Goal: Transaction & Acquisition: Book appointment/travel/reservation

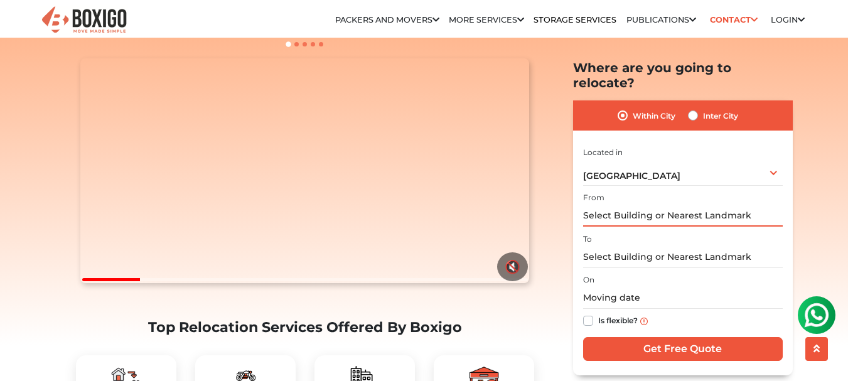
click at [694, 206] on input "text" at bounding box center [683, 216] width 200 height 22
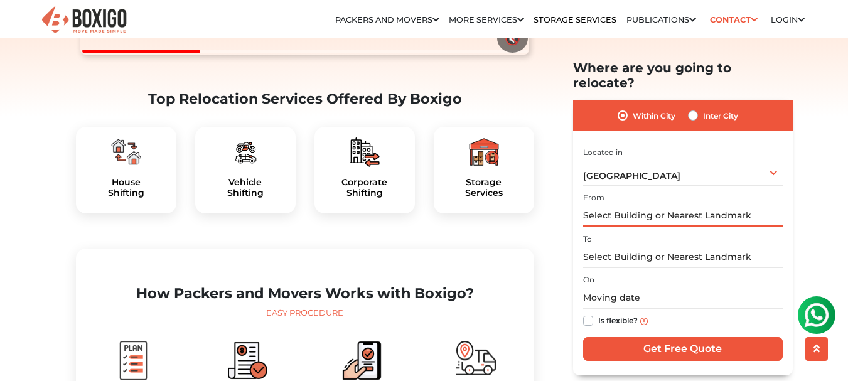
scroll to position [377, 0]
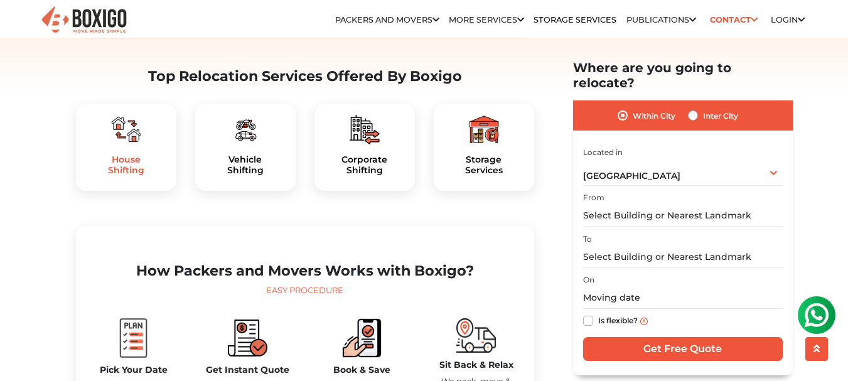
click at [143, 176] on h5 "House Shifting" at bounding box center [126, 164] width 80 height 21
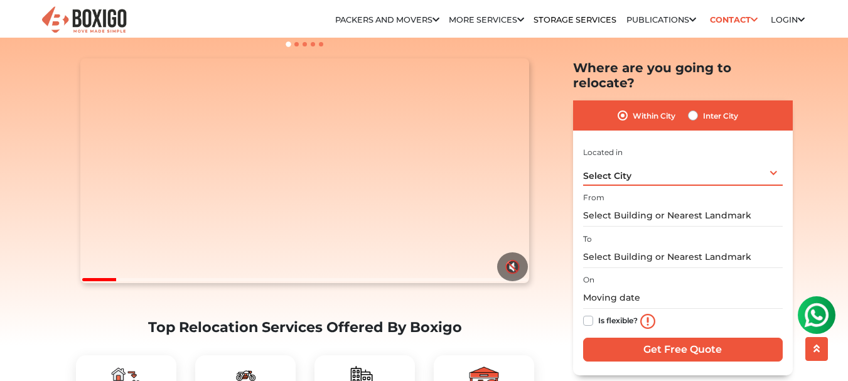
click at [696, 160] on div "Select City Select City [GEOGRAPHIC_DATA] [GEOGRAPHIC_DATA] [GEOGRAPHIC_DATA] […" at bounding box center [683, 172] width 200 height 26
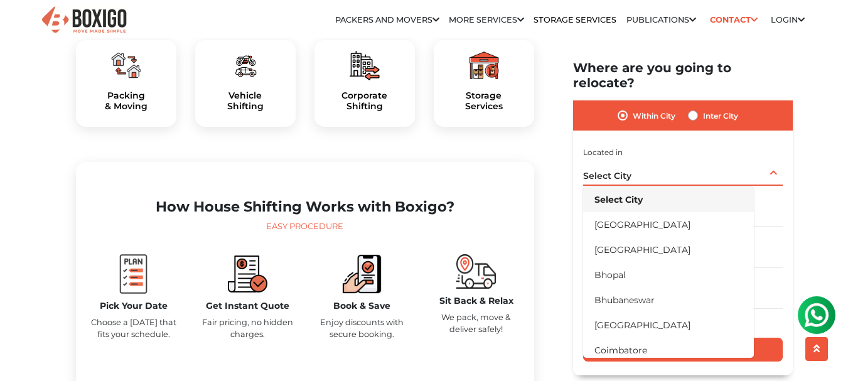
scroll to position [502, 0]
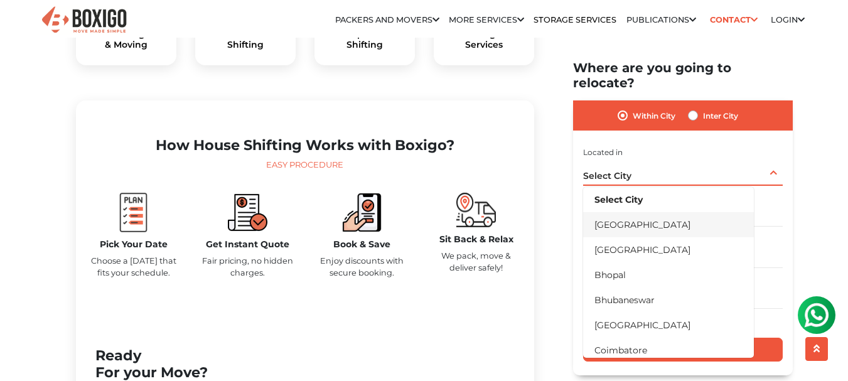
click at [641, 212] on li "[GEOGRAPHIC_DATA]" at bounding box center [668, 224] width 171 height 25
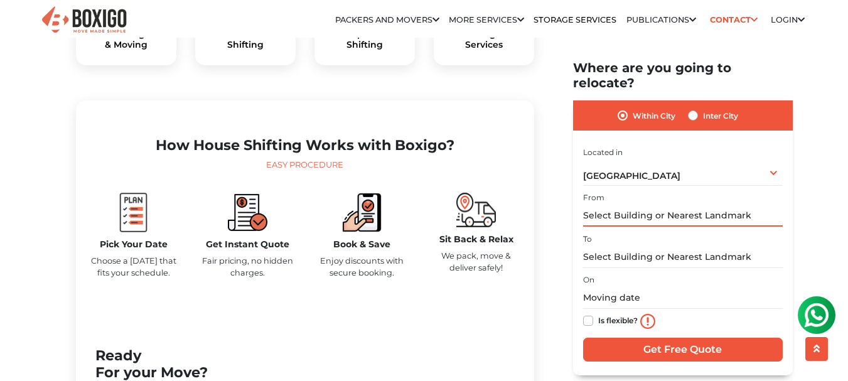
click at [634, 205] on input "text" at bounding box center [683, 216] width 200 height 22
click at [639, 205] on input "text" at bounding box center [683, 216] width 200 height 22
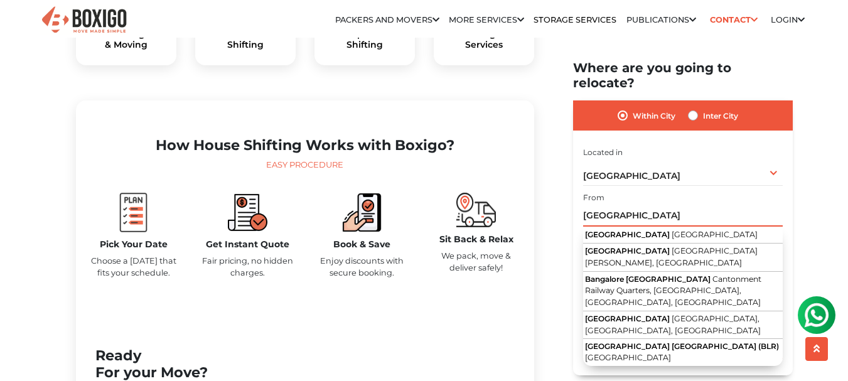
type input "[GEOGRAPHIC_DATA]"
click at [703, 108] on label "Inter City" at bounding box center [720, 115] width 35 height 15
click at [694, 108] on input "Inter City" at bounding box center [693, 114] width 10 height 13
radio input "true"
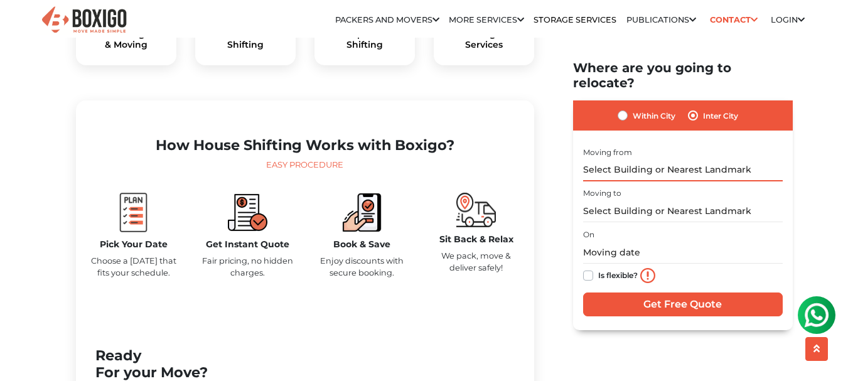
click at [673, 159] on input "text" at bounding box center [683, 170] width 200 height 22
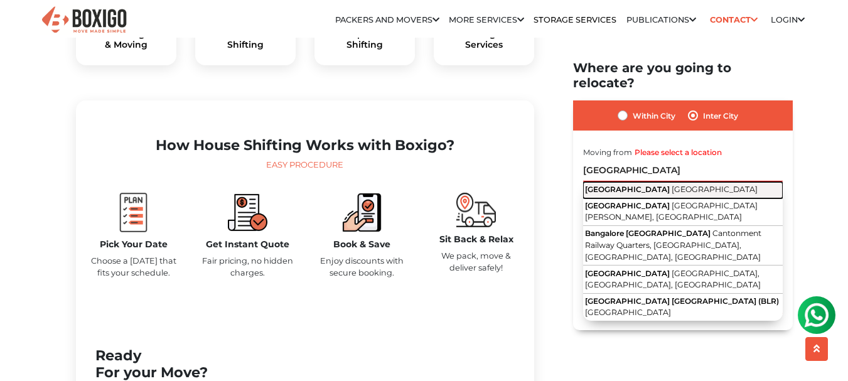
click at [672, 184] on span "[GEOGRAPHIC_DATA]" at bounding box center [715, 188] width 86 height 9
type input "[GEOGRAPHIC_DATA], [GEOGRAPHIC_DATA]"
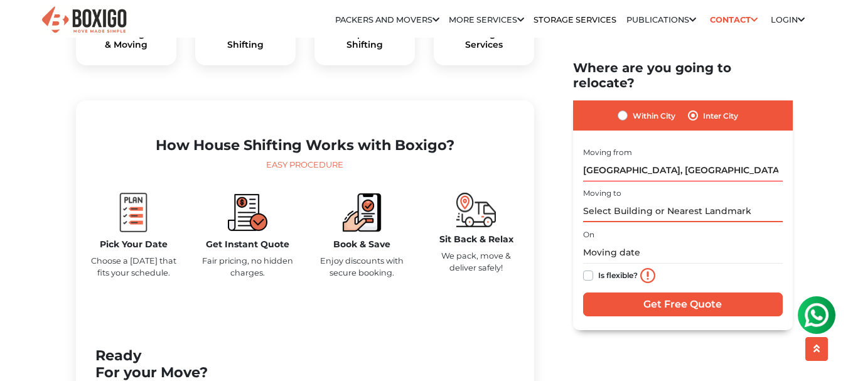
click at [628, 200] on input "text" at bounding box center [683, 211] width 200 height 22
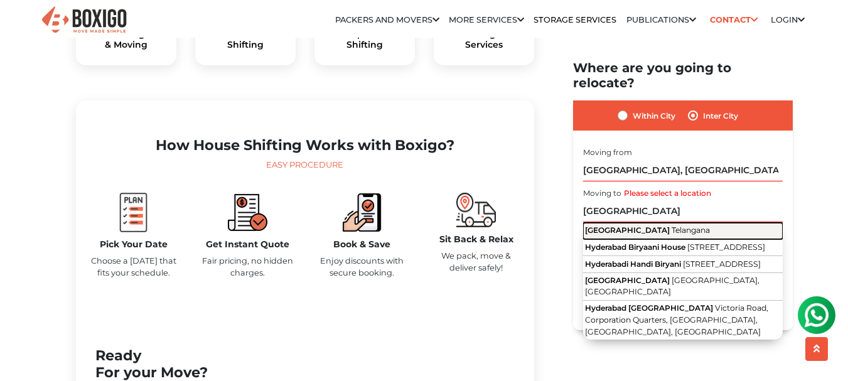
click at [613, 225] on span "[GEOGRAPHIC_DATA]" at bounding box center [627, 229] width 85 height 9
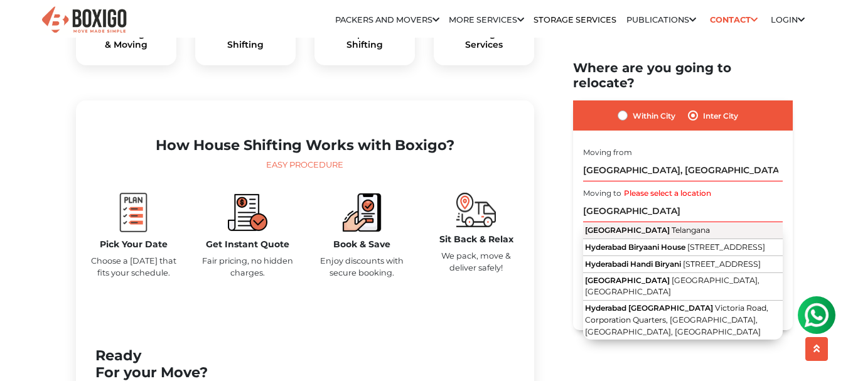
type input "[GEOGRAPHIC_DATA], [GEOGRAPHIC_DATA]"
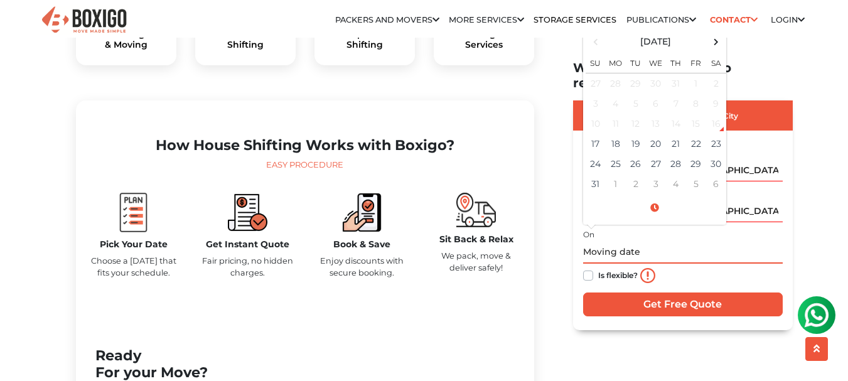
click at [594, 241] on input "text" at bounding box center [683, 252] width 200 height 22
click at [595, 133] on td "17" at bounding box center [596, 143] width 20 height 20
type input "[DATE] 1:46 PM"
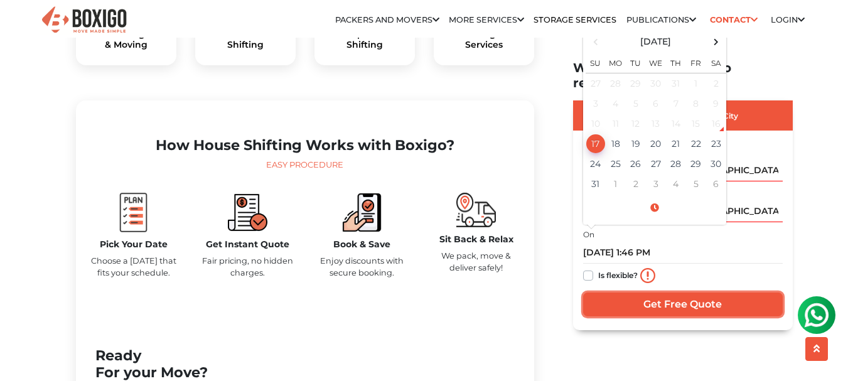
click at [663, 292] on input "Get Free Quote" at bounding box center [683, 304] width 200 height 24
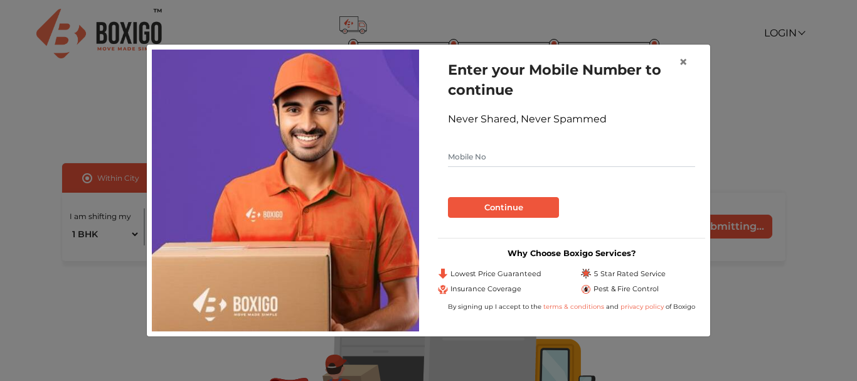
click at [503, 158] on input "text" at bounding box center [571, 157] width 247 height 20
type input "9686578538"
click at [510, 203] on button "Continue" at bounding box center [503, 207] width 111 height 21
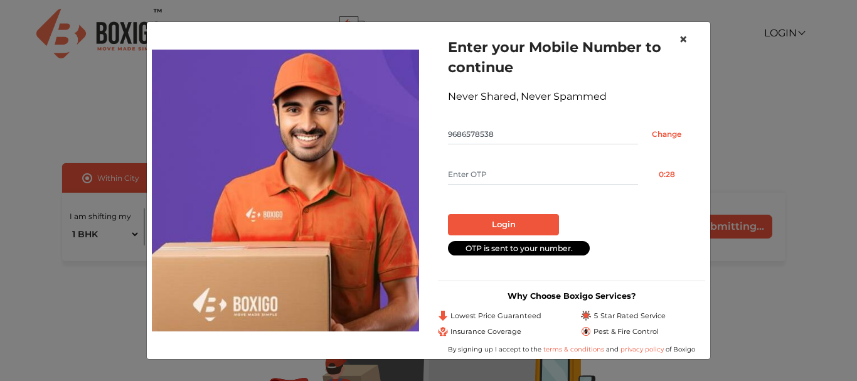
click at [680, 38] on span "×" at bounding box center [683, 39] width 9 height 18
